Goal: Check status: Check status

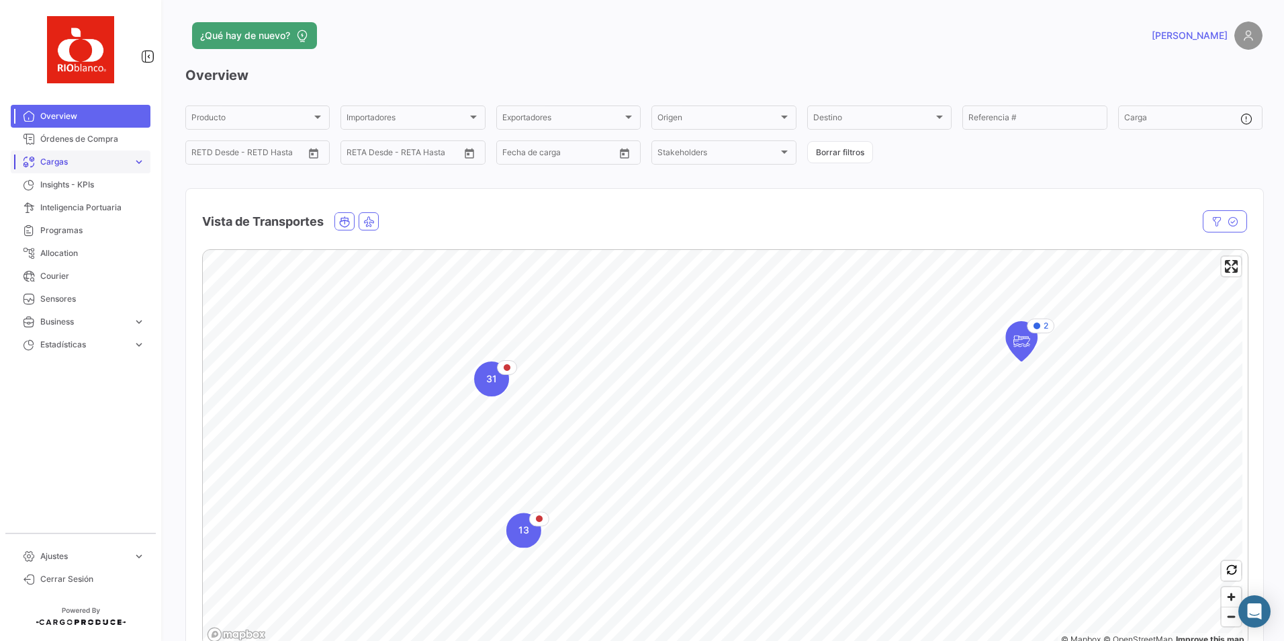
click at [48, 157] on span "Cargas" at bounding box center [83, 162] width 87 height 12
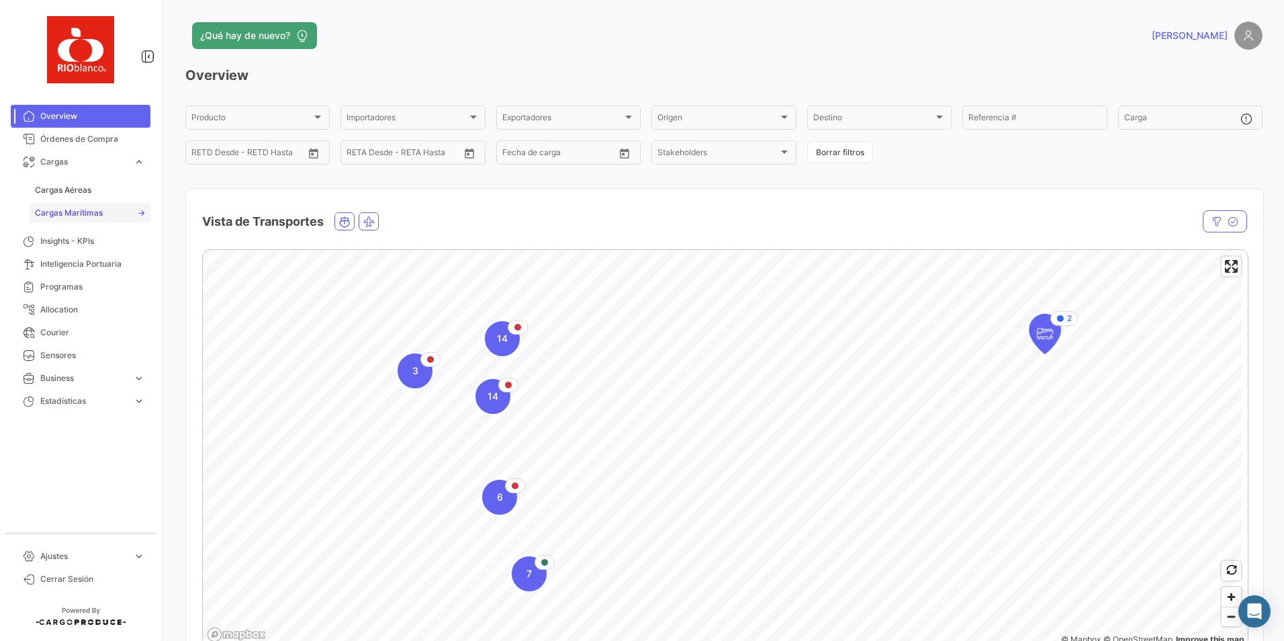
click at [87, 215] on span "Cargas Marítimas" at bounding box center [69, 213] width 68 height 12
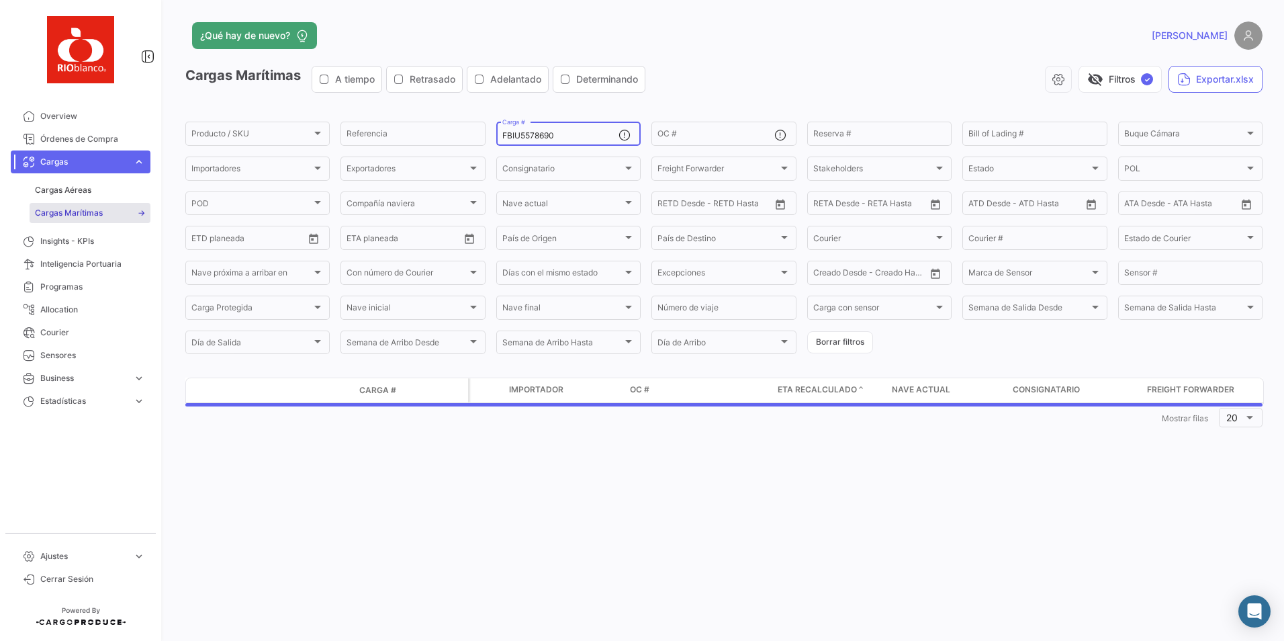
click at [549, 138] on input "FBIU5578690" at bounding box center [560, 135] width 116 height 9
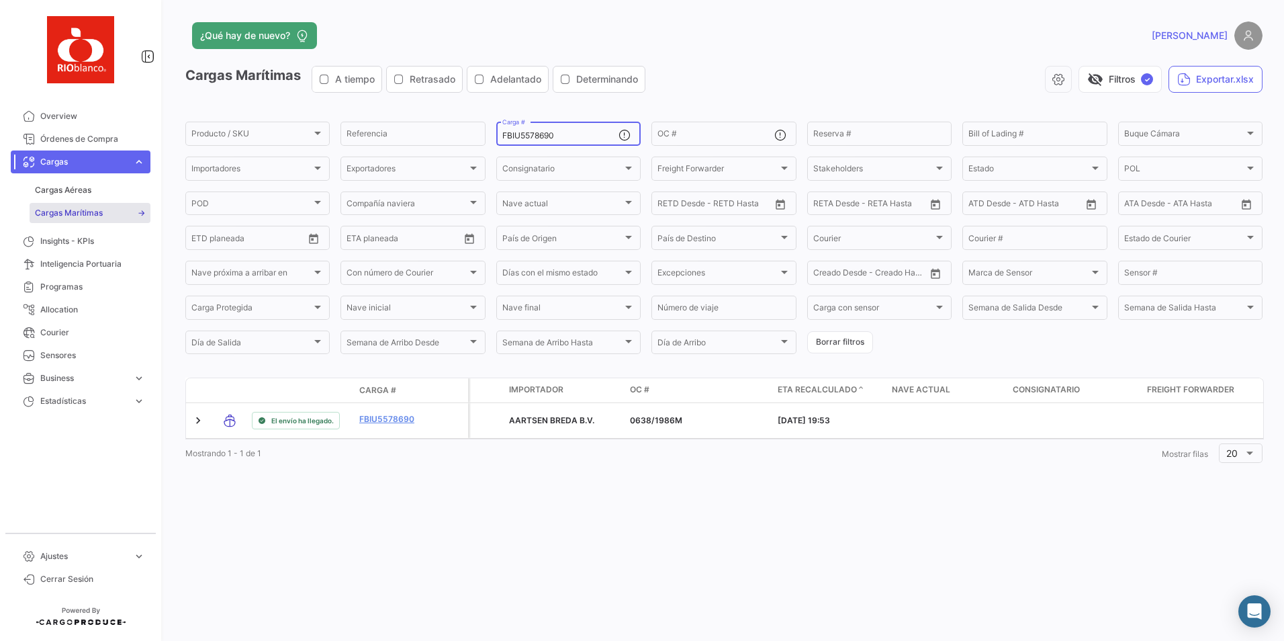
paste input "MWCU5310513"
type input "MWCU5310513"
click at [838, 74] on div "visibility_off Filtros ✓ Exportar.xlsx" at bounding box center [959, 79] width 607 height 27
